Goal: Information Seeking & Learning: Check status

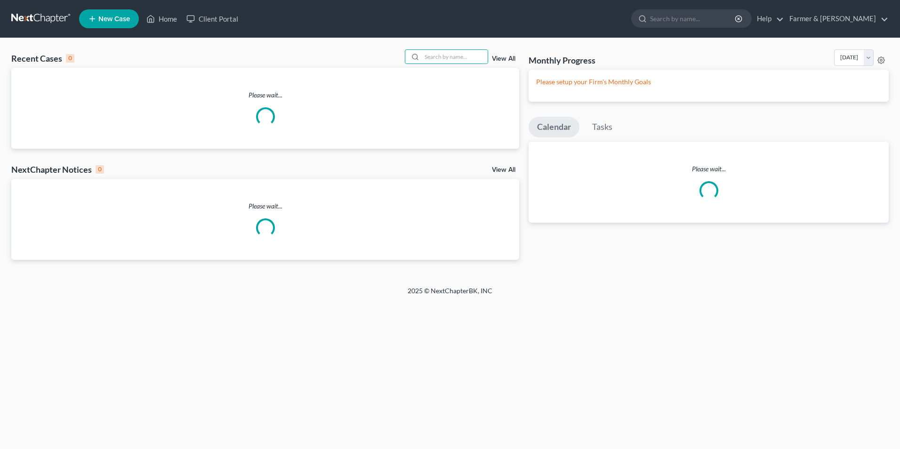
click at [448, 63] on input "search" at bounding box center [455, 57] width 66 height 14
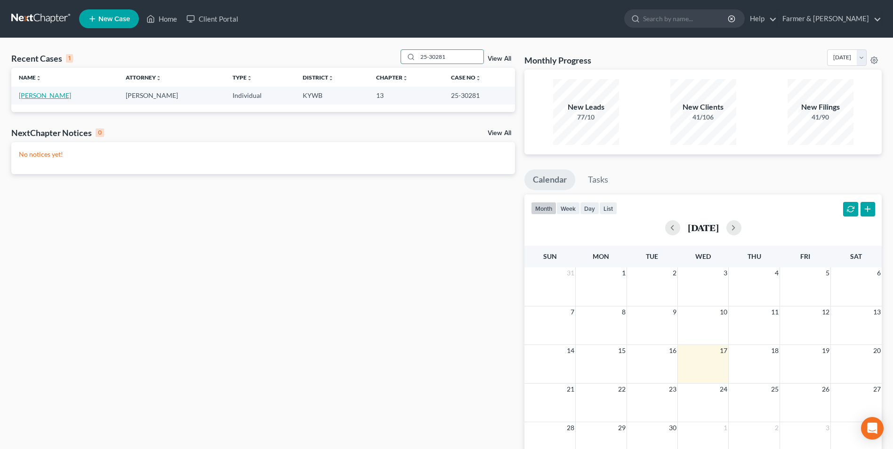
type input "25-30281"
click at [48, 95] on link "[PERSON_NAME]" at bounding box center [45, 95] width 52 height 8
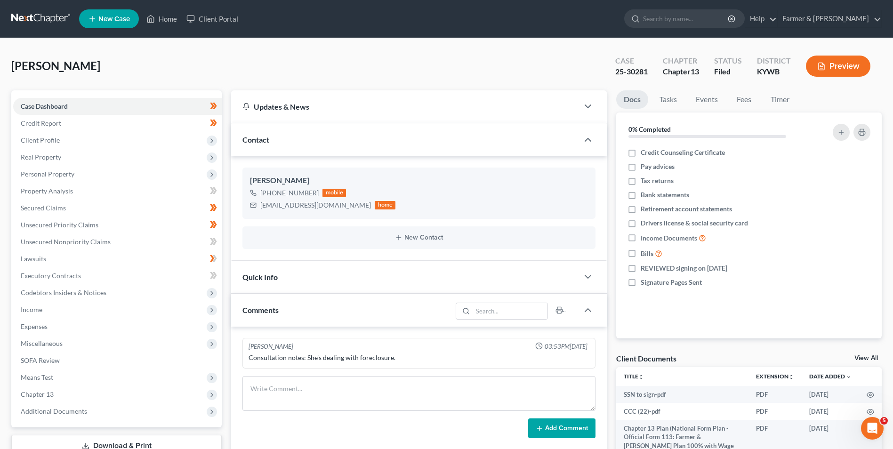
scroll to position [136, 0]
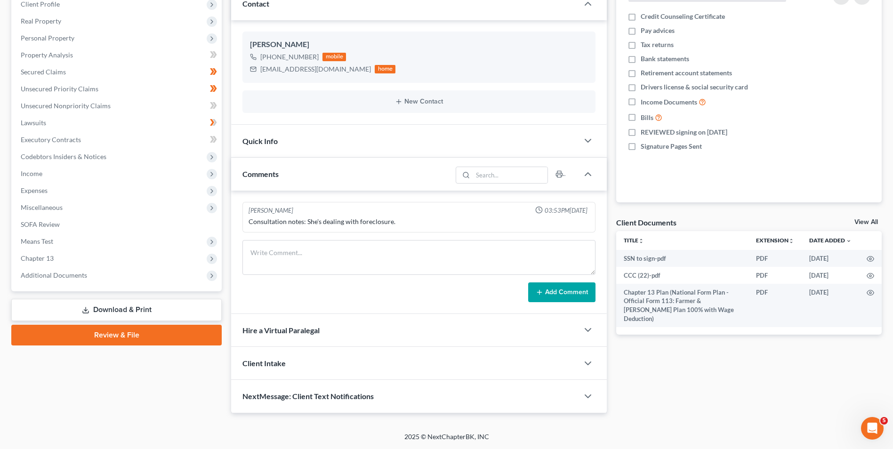
drag, startPoint x: 73, startPoint y: 279, endPoint x: 69, endPoint y: 334, distance: 55.3
click at [73, 279] on span "Additional Documents" at bounding box center [54, 275] width 66 height 8
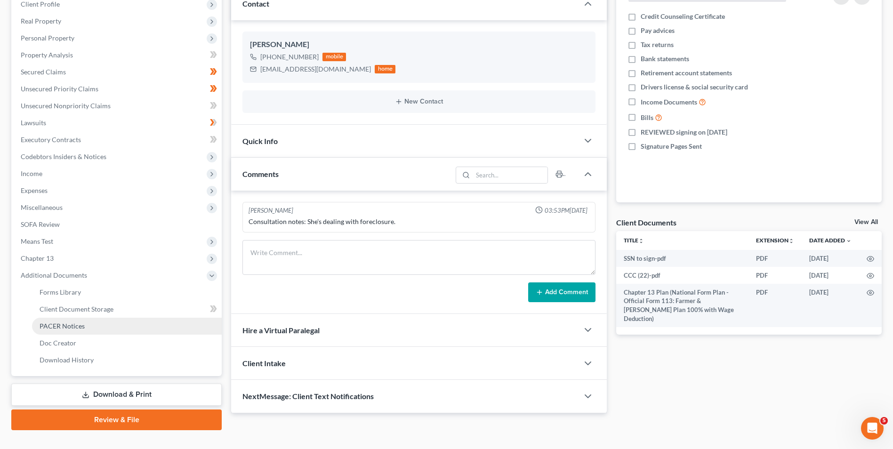
click at [56, 322] on span "PACER Notices" at bounding box center [62, 326] width 45 height 8
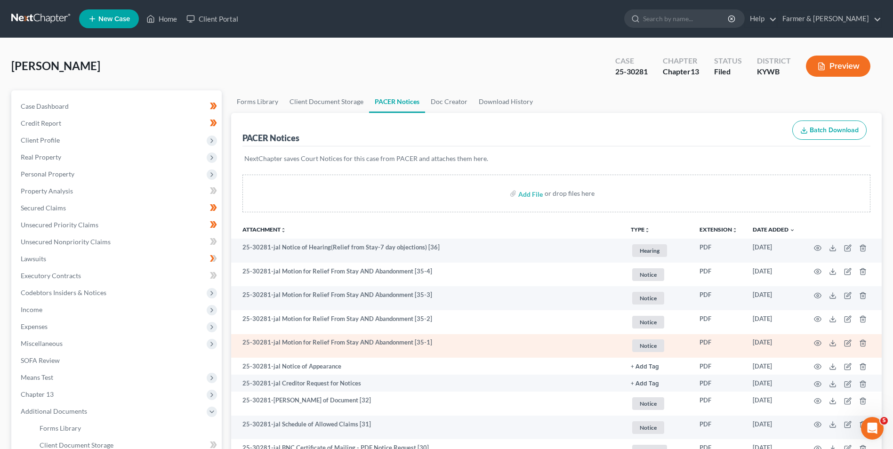
click at [814, 343] on td at bounding box center [842, 346] width 79 height 24
click at [815, 342] on icon "button" at bounding box center [818, 343] width 7 height 5
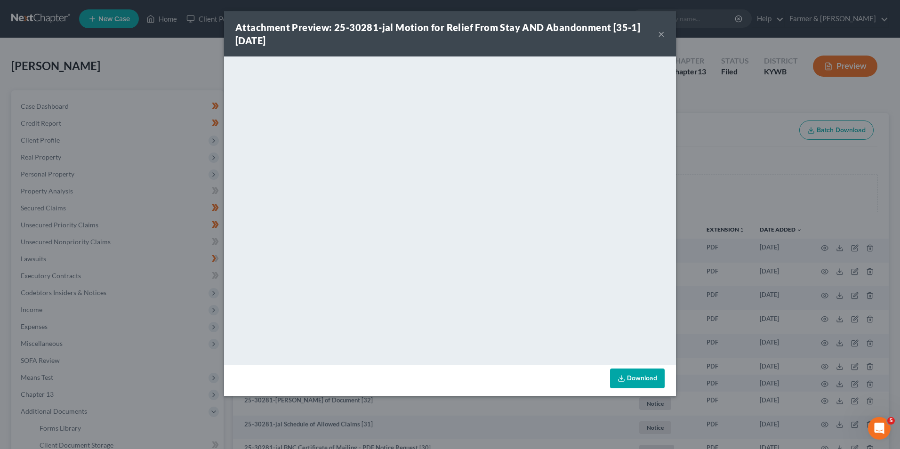
drag, startPoint x: 711, startPoint y: 110, endPoint x: 674, endPoint y: 97, distance: 40.1
click at [711, 110] on div "Attachment Preview: 25-30281-jal Motion for Relief From Stay AND Abandonment [3…" at bounding box center [450, 224] width 900 height 449
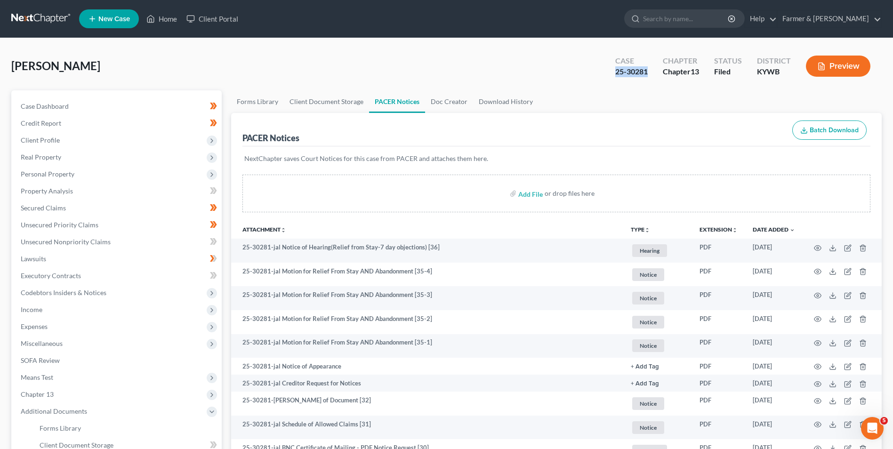
drag, startPoint x: 604, startPoint y: 74, endPoint x: 649, endPoint y: 76, distance: 45.3
click at [649, 76] on div "Case 25-30281 Chapter Chapter 13 Status Filed District [GEOGRAPHIC_DATA] Preview" at bounding box center [743, 65] width 278 height 33
copy div "25-30281"
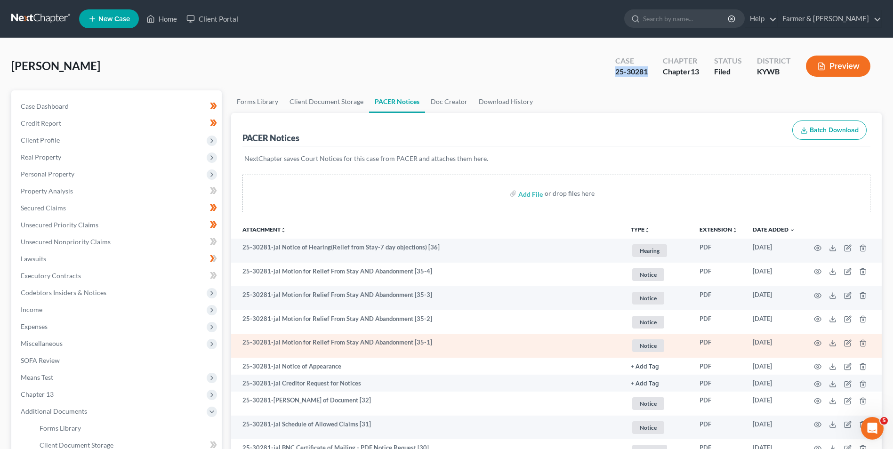
click at [812, 344] on td at bounding box center [842, 346] width 79 height 24
click at [815, 342] on icon "button" at bounding box center [818, 343] width 8 height 8
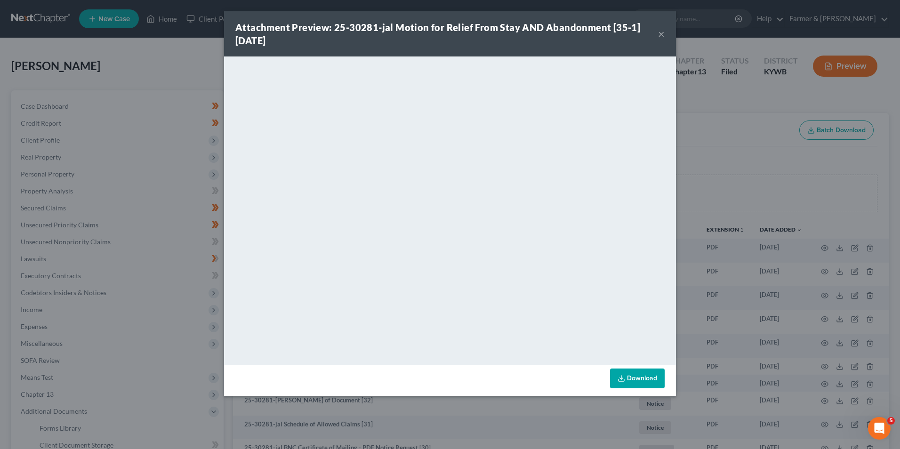
click at [773, 194] on div "Attachment Preview: 25-30281-jal Motion for Relief From Stay AND Abandonment [3…" at bounding box center [450, 224] width 900 height 449
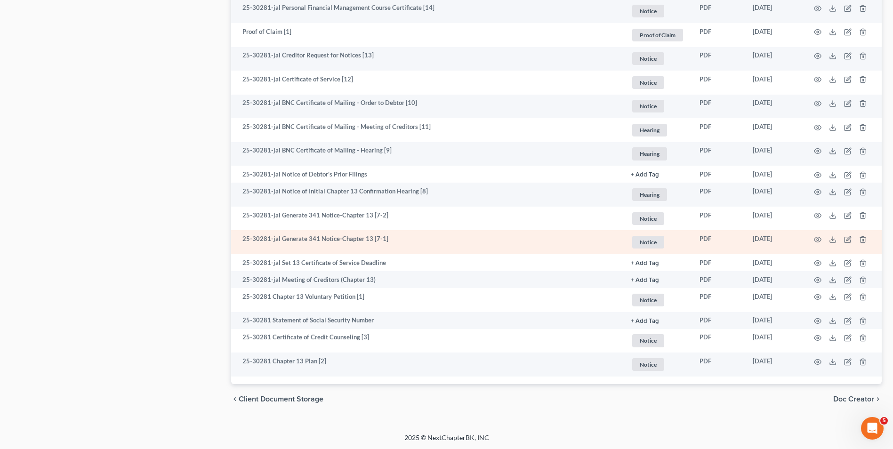
scroll to position [1091, 0]
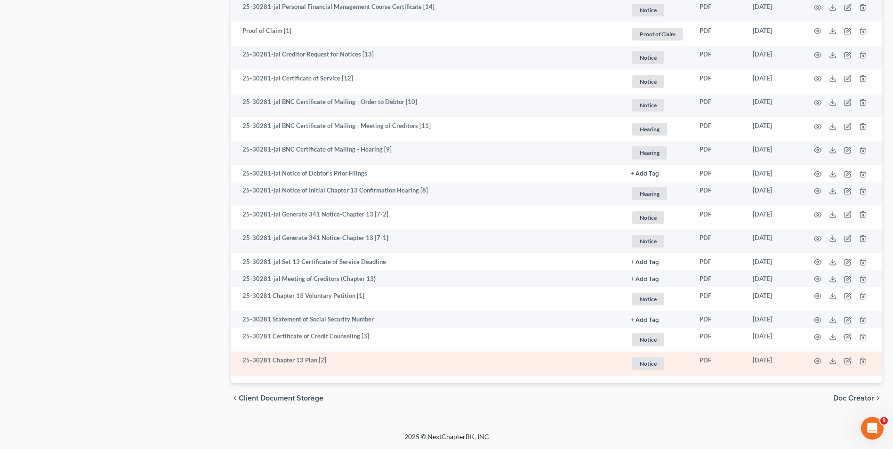
drag, startPoint x: 741, startPoint y: 359, endPoint x: 794, endPoint y: 364, distance: 53.4
click at [794, 364] on tr "25-30281 Chapter 13 Plan [2] Notice + Add Tag Notice × Select an option or crea…" at bounding box center [556, 364] width 651 height 24
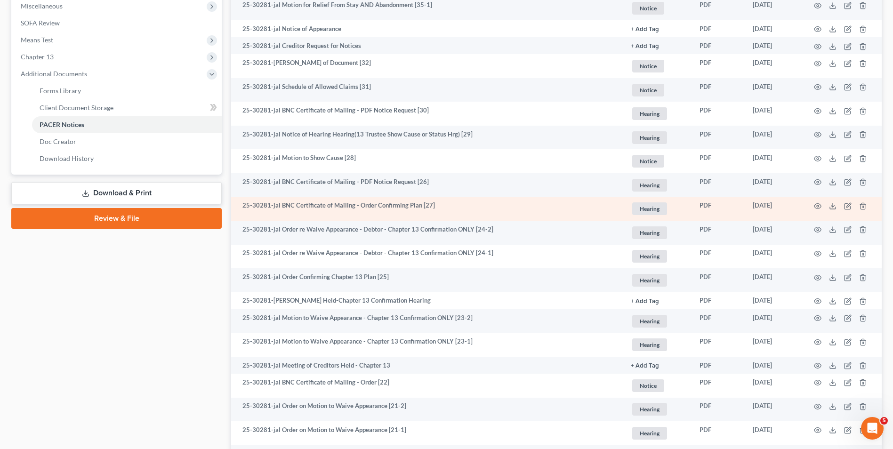
scroll to position [337, 0]
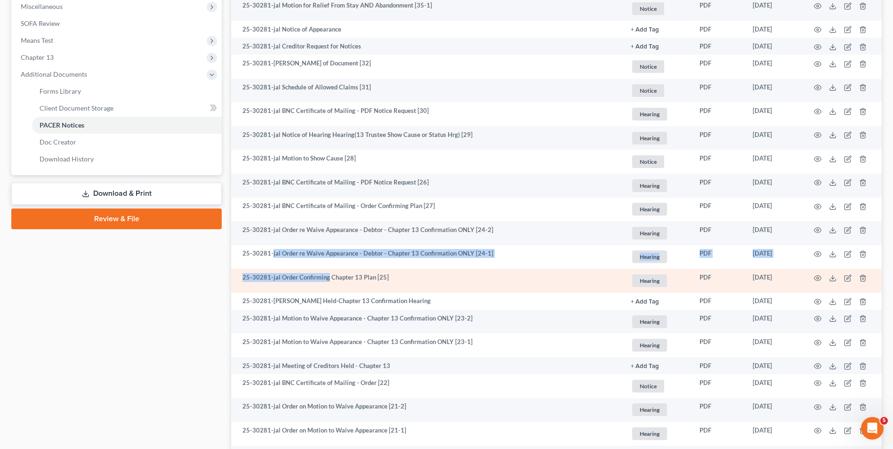
drag, startPoint x: 273, startPoint y: 263, endPoint x: 331, endPoint y: 286, distance: 62.2
click at [327, 286] on td "25-30281-jal Order Confirming Chapter 13 Plan [25]" at bounding box center [427, 281] width 392 height 24
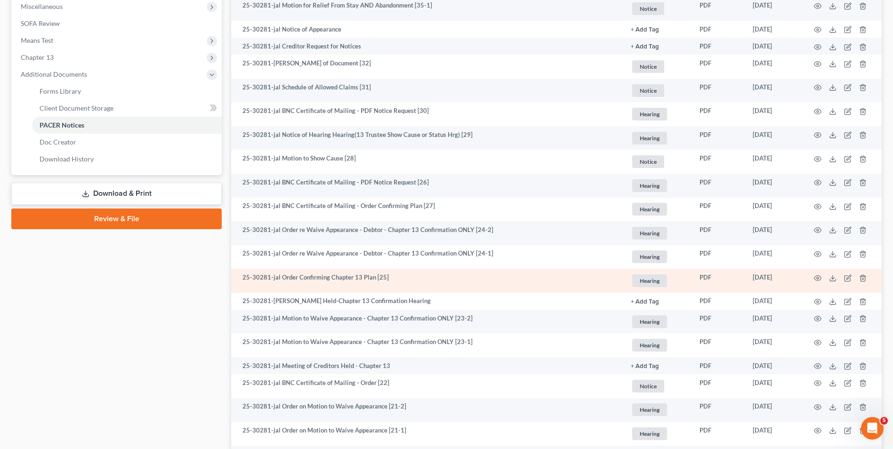
drag, startPoint x: 246, startPoint y: 278, endPoint x: 766, endPoint y: 273, distance: 519.9
click at [795, 286] on tr "25-30281-jal Order Confirming Chapter 13 Plan [25] Hearing + Add Tag Hearing × …" at bounding box center [556, 281] width 651 height 24
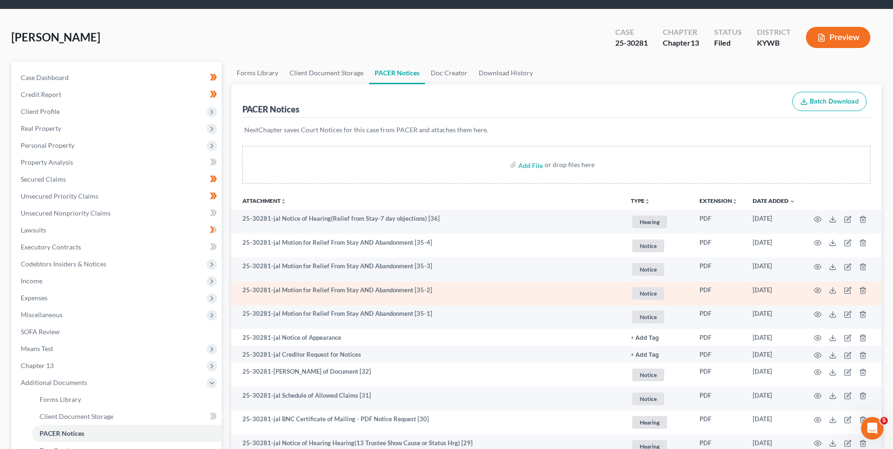
scroll to position [0, 0]
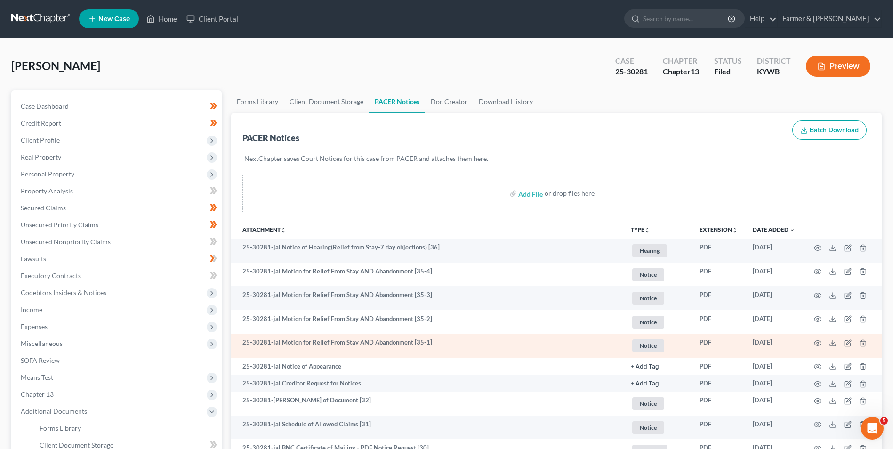
drag, startPoint x: 748, startPoint y: 342, endPoint x: 785, endPoint y: 341, distance: 37.7
click at [785, 341] on td "[DATE]" at bounding box center [773, 346] width 57 height 24
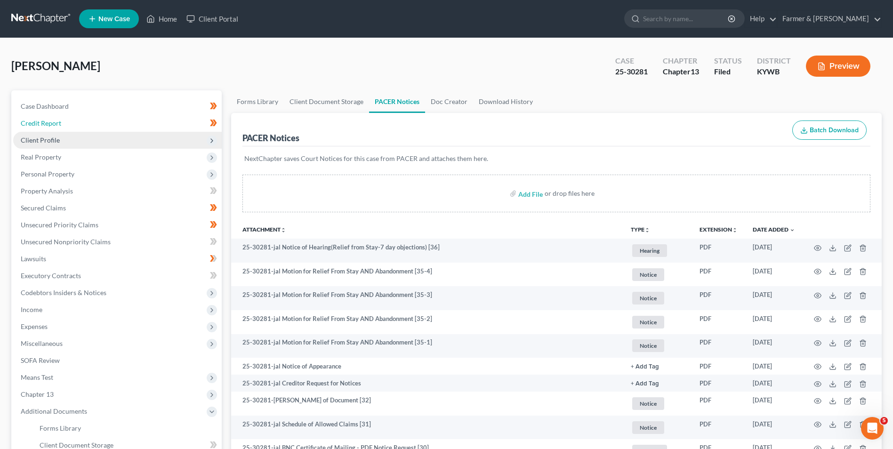
drag, startPoint x: 63, startPoint y: 130, endPoint x: 62, endPoint y: 146, distance: 15.6
click at [63, 130] on link "Credit Report" at bounding box center [117, 123] width 209 height 17
click at [62, 146] on span "Client Profile" at bounding box center [117, 140] width 209 height 17
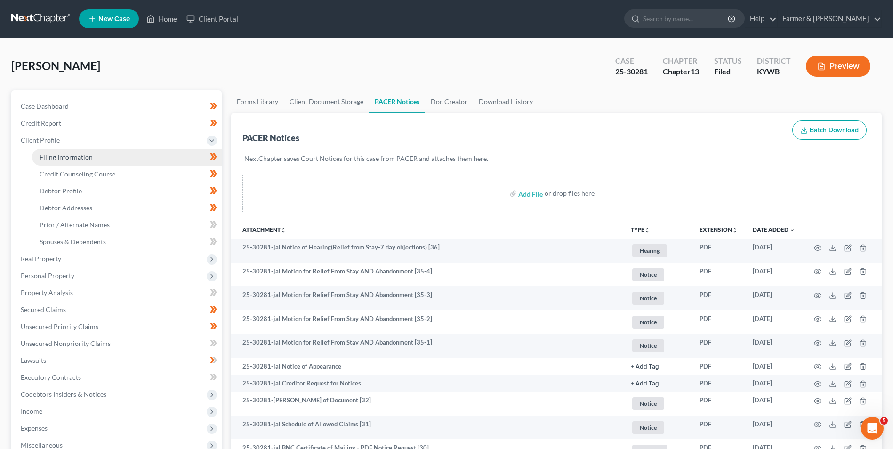
click at [67, 159] on span "Filing Information" at bounding box center [66, 157] width 53 height 8
select select "1"
select select "0"
select select "3"
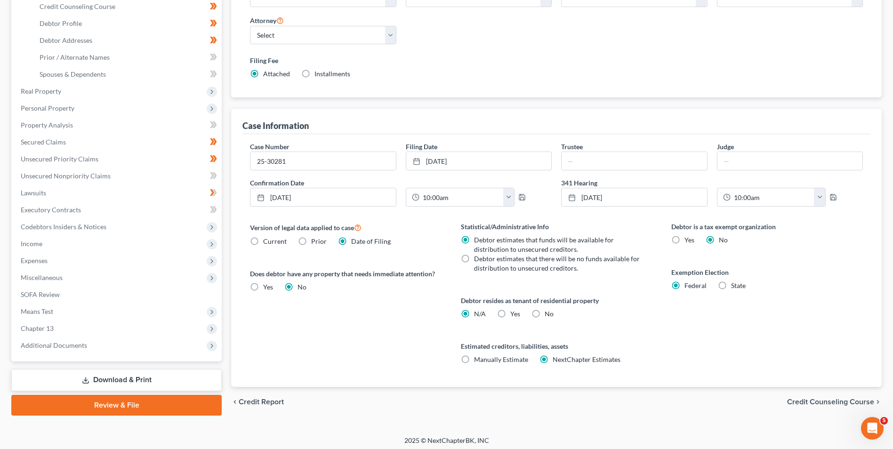
scroll to position [171, 0]
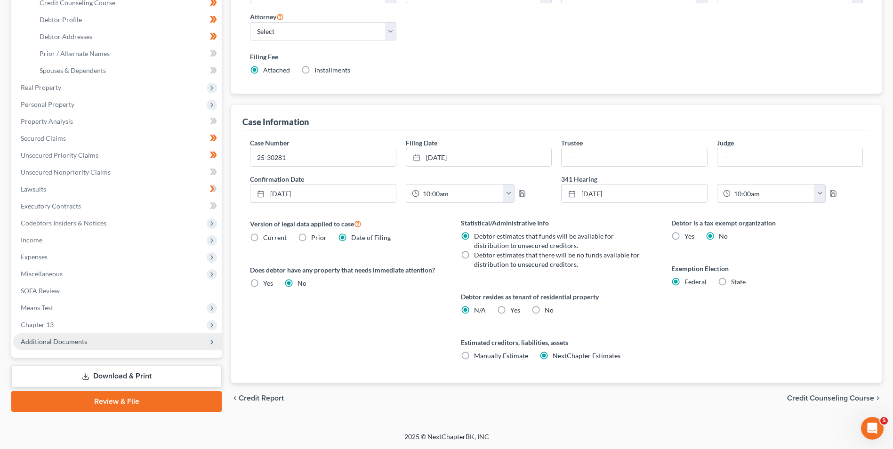
drag, startPoint x: 38, startPoint y: 349, endPoint x: 43, endPoint y: 347, distance: 5.7
click at [41, 348] on span "Additional Documents" at bounding box center [117, 341] width 209 height 17
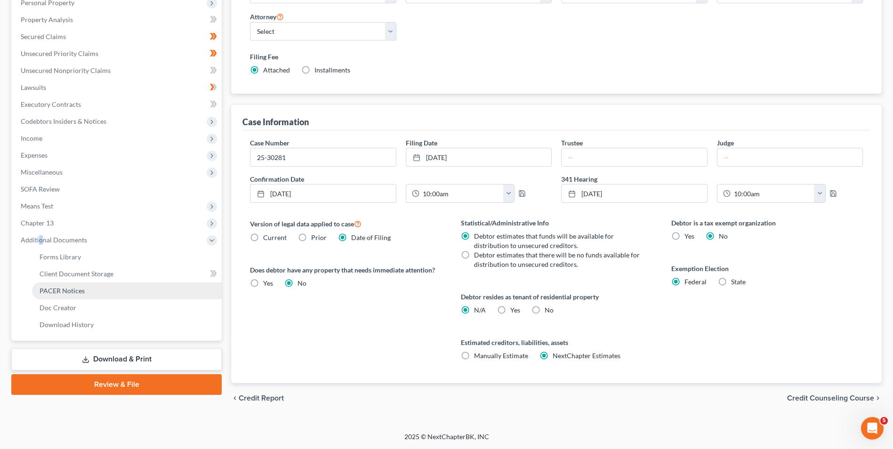
click at [67, 296] on link "PACER Notices" at bounding box center [127, 291] width 190 height 17
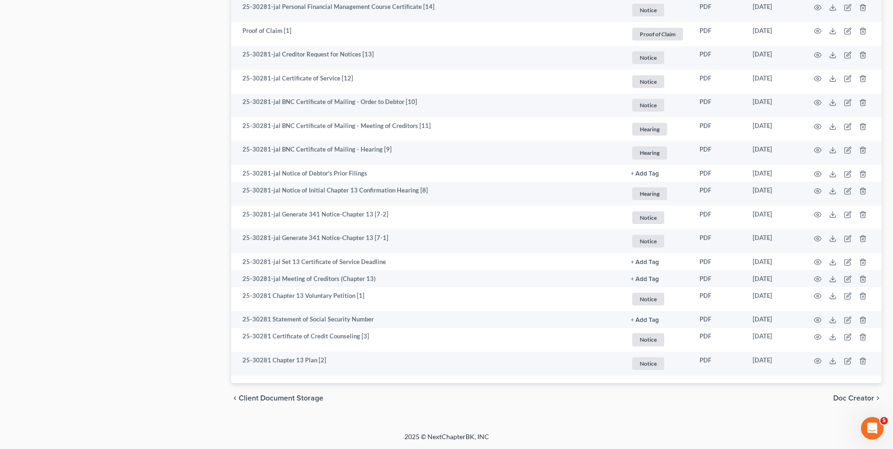
drag, startPoint x: 447, startPoint y: 190, endPoint x: 501, endPoint y: 470, distance: 285.6
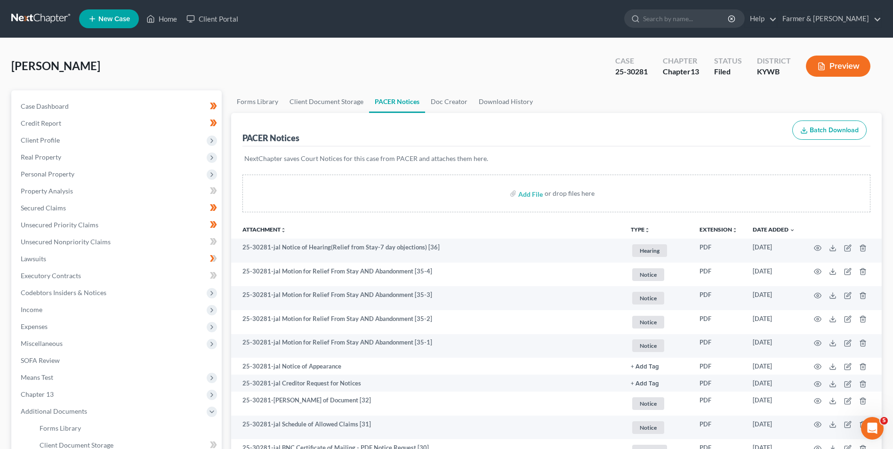
drag, startPoint x: 540, startPoint y: 218, endPoint x: 515, endPoint y: 67, distance: 153.1
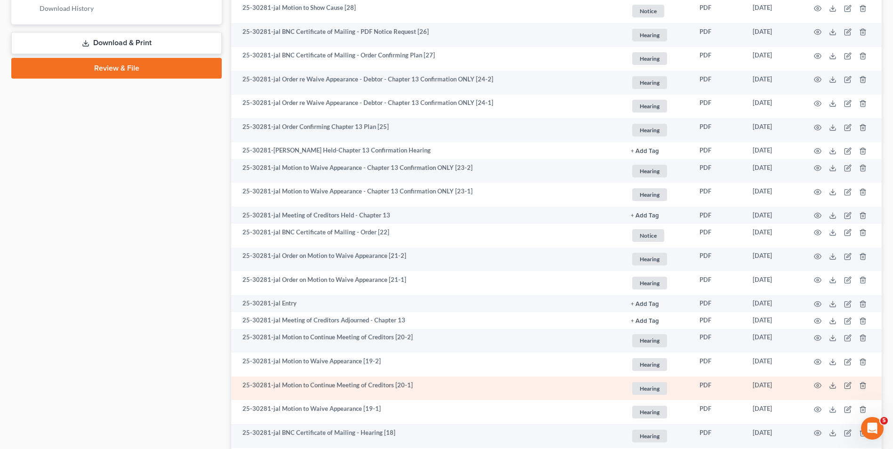
drag, startPoint x: 455, startPoint y: 216, endPoint x: 516, endPoint y: 278, distance: 86.2
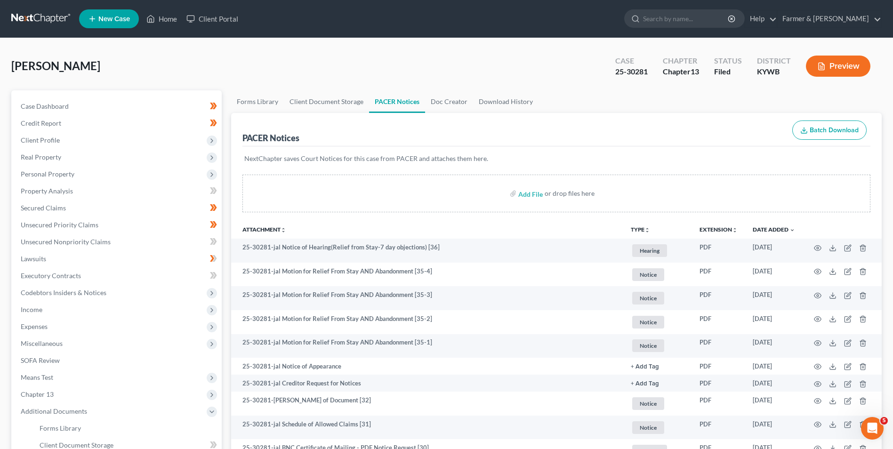
click at [43, 26] on link at bounding box center [41, 18] width 60 height 17
